Goal: Task Accomplishment & Management: Manage account settings

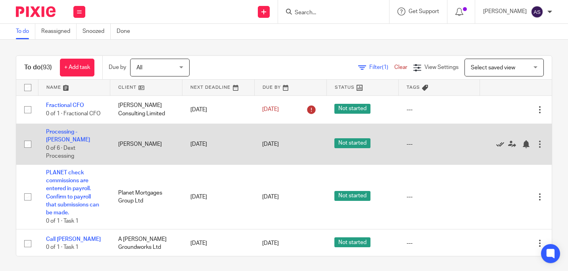
click at [496, 142] on link at bounding box center [502, 144] width 12 height 8
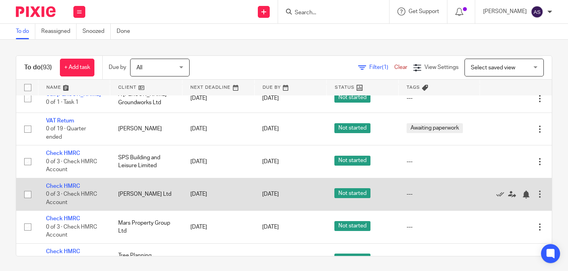
scroll to position [119, 0]
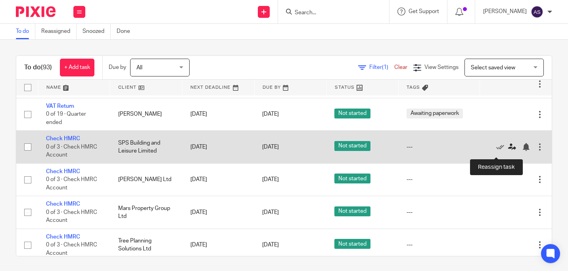
click at [508, 150] on icon at bounding box center [512, 147] width 8 height 8
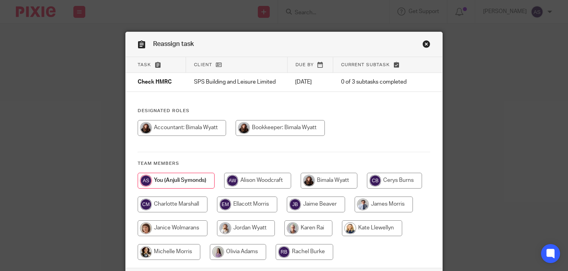
click at [191, 123] on input "radio" at bounding box center [182, 128] width 88 height 16
radio input "true"
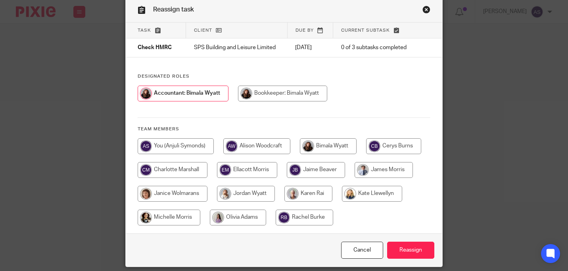
scroll to position [40, 0]
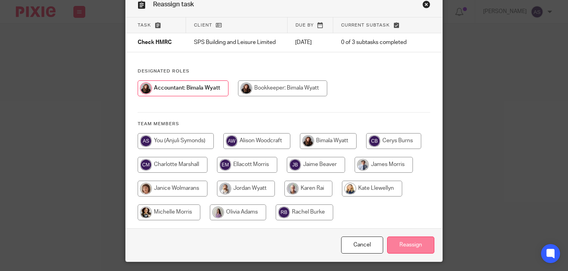
click at [406, 241] on input "Reassign" at bounding box center [410, 245] width 47 height 17
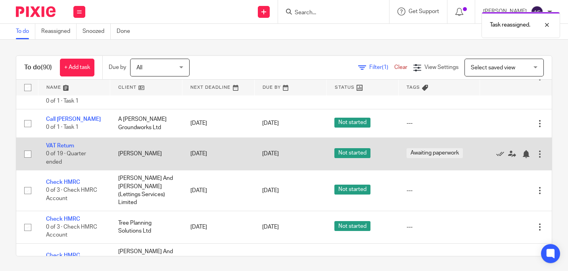
scroll to position [119, 0]
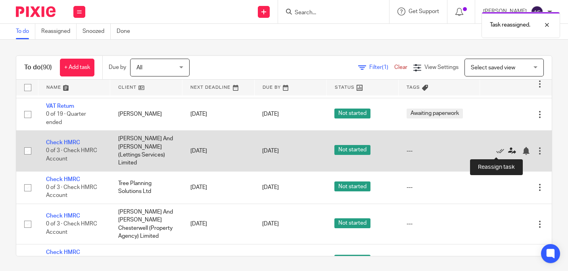
click at [508, 152] on link at bounding box center [514, 151] width 12 height 8
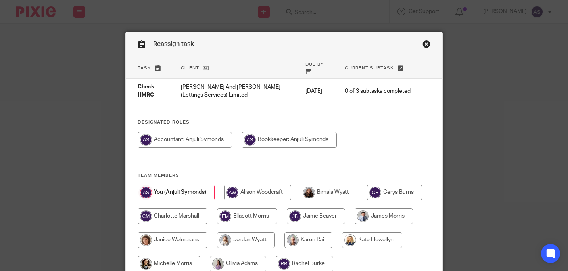
click at [257, 185] on input "radio" at bounding box center [257, 193] width 67 height 16
radio input "true"
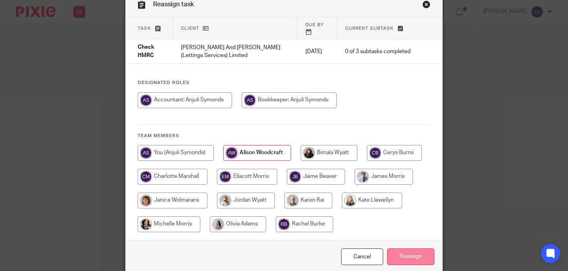
click at [396, 252] on input "Reassign" at bounding box center [410, 257] width 47 height 17
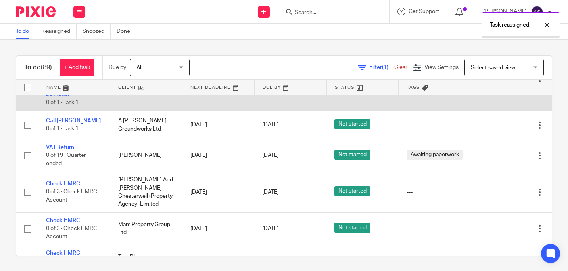
scroll to position [79, 0]
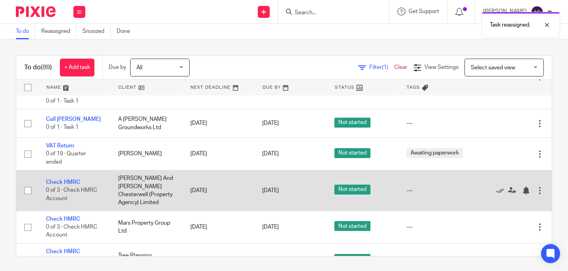
click at [23, 192] on input "checkbox" at bounding box center [27, 190] width 15 height 15
checkbox input "true"
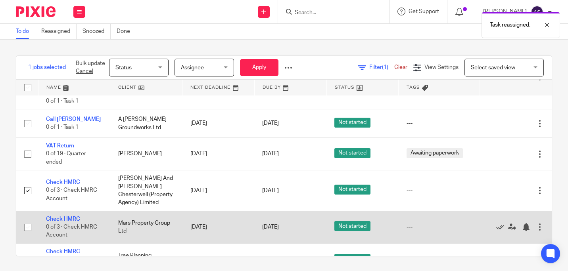
click at [27, 233] on input "checkbox" at bounding box center [27, 227] width 15 height 15
checkbox input "true"
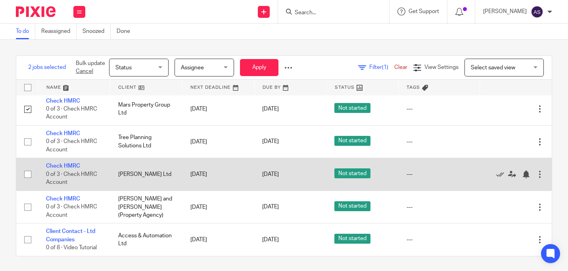
scroll to position [198, 0]
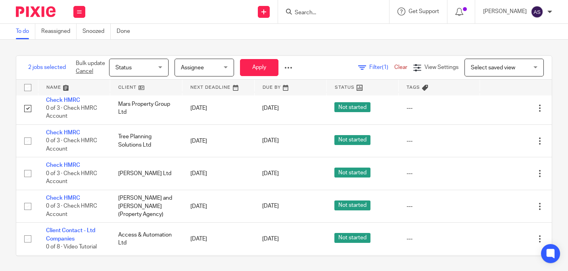
click at [223, 68] on span "Assignee" at bounding box center [202, 67] width 42 height 17
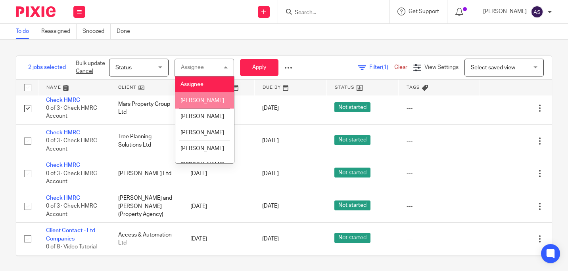
click at [218, 101] on li "[PERSON_NAME]" at bounding box center [204, 100] width 59 height 16
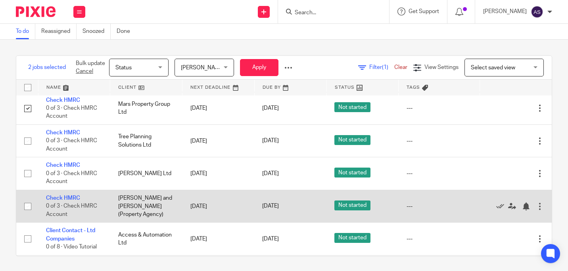
click at [29, 209] on input "checkbox" at bounding box center [27, 206] width 15 height 15
checkbox input "true"
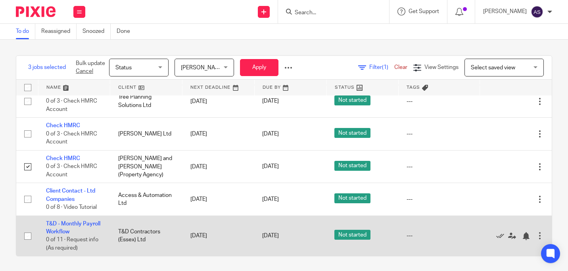
scroll to position [277, 0]
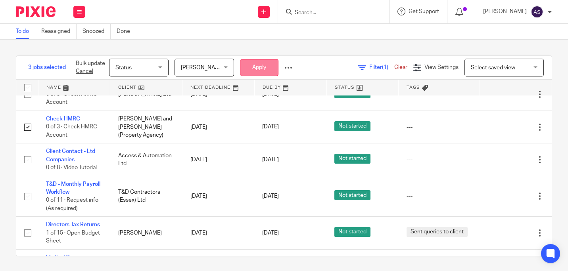
click at [261, 63] on button "Apply" at bounding box center [259, 67] width 38 height 17
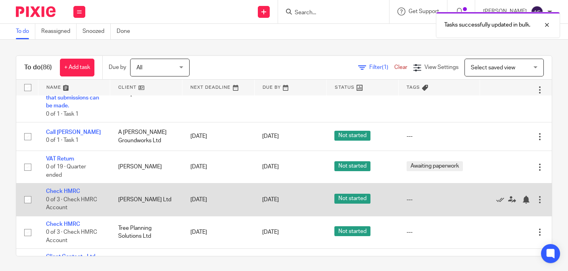
scroll to position [79, 0]
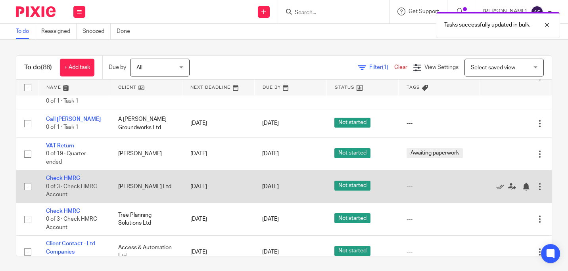
click at [27, 191] on input "checkbox" at bounding box center [27, 186] width 15 height 15
checkbox input "true"
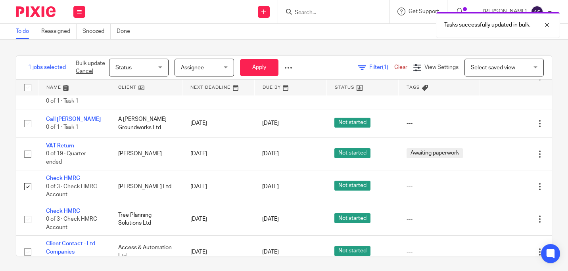
click at [219, 68] on span "Assignee" at bounding box center [202, 67] width 42 height 17
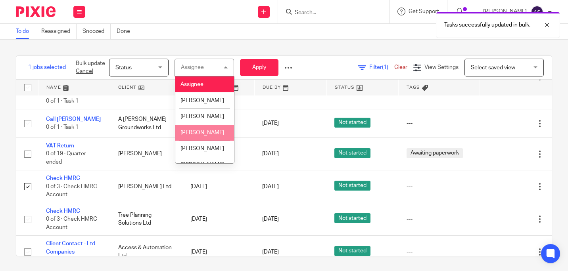
click at [205, 136] on span "[PERSON_NAME]" at bounding box center [202, 133] width 44 height 6
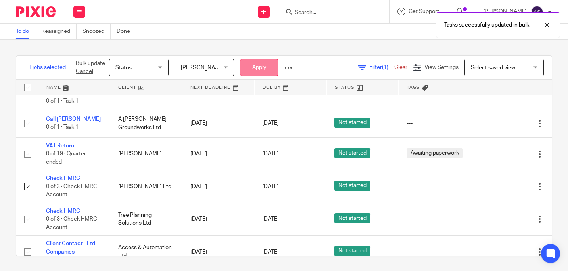
click at [259, 71] on button "Apply" at bounding box center [259, 67] width 38 height 17
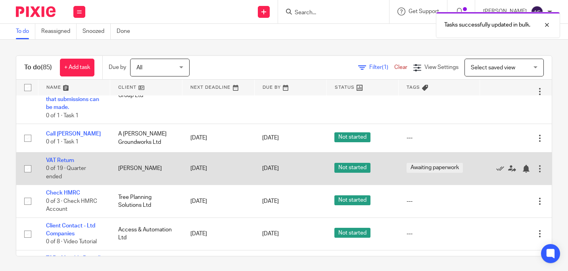
scroll to position [79, 0]
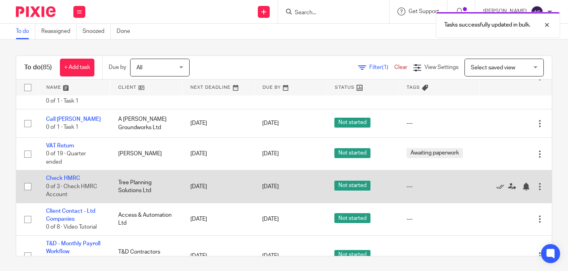
click at [28, 193] on input "checkbox" at bounding box center [27, 186] width 15 height 15
checkbox input "true"
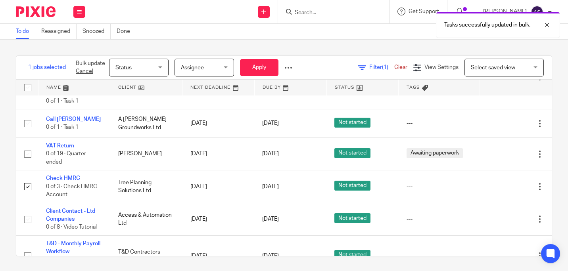
click at [224, 66] on div "Assignee [GEOGRAPHIC_DATA]" at bounding box center [203, 68] width 59 height 18
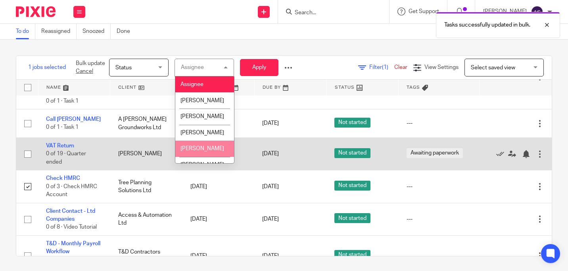
click at [203, 153] on li "[PERSON_NAME]" at bounding box center [204, 149] width 59 height 16
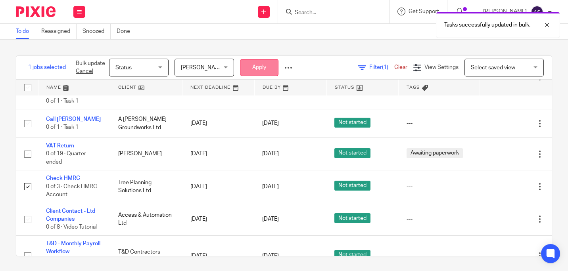
click at [251, 61] on button "Apply" at bounding box center [259, 67] width 38 height 17
